Goal: Transaction & Acquisition: Purchase product/service

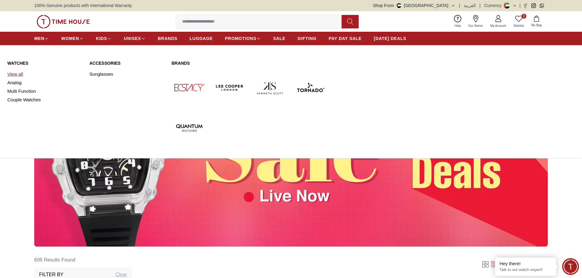
click at [17, 75] on link "View all" at bounding box center [44, 74] width 75 height 9
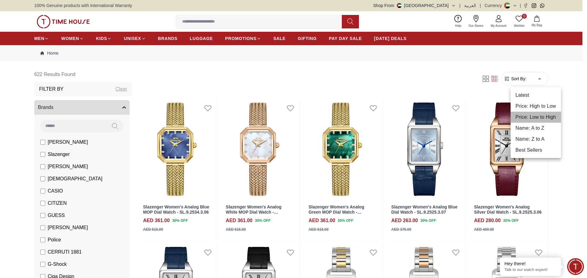
click at [545, 116] on li "Price: Low to High" at bounding box center [535, 117] width 50 height 11
type input "*"
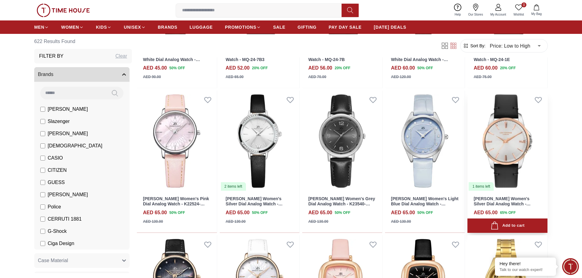
scroll to position [336, 0]
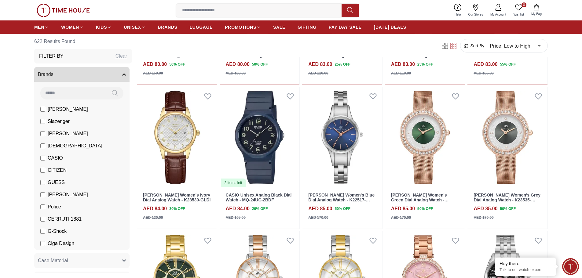
scroll to position [917, 0]
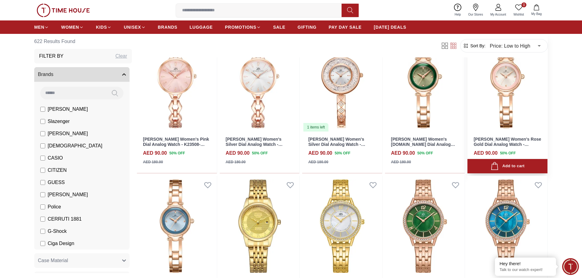
scroll to position [1253, 0]
